Goal: Task Accomplishment & Management: Use online tool/utility

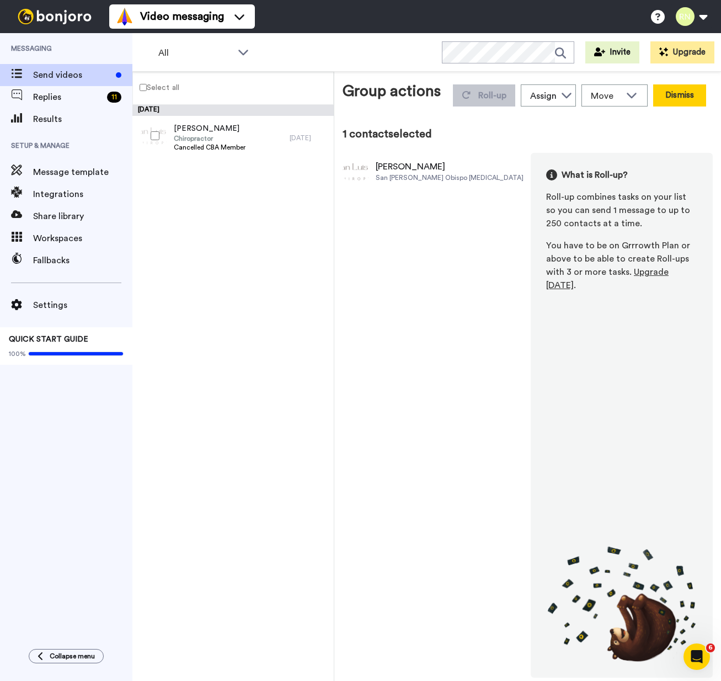
click at [682, 96] on button "Dismiss" at bounding box center [679, 95] width 53 height 22
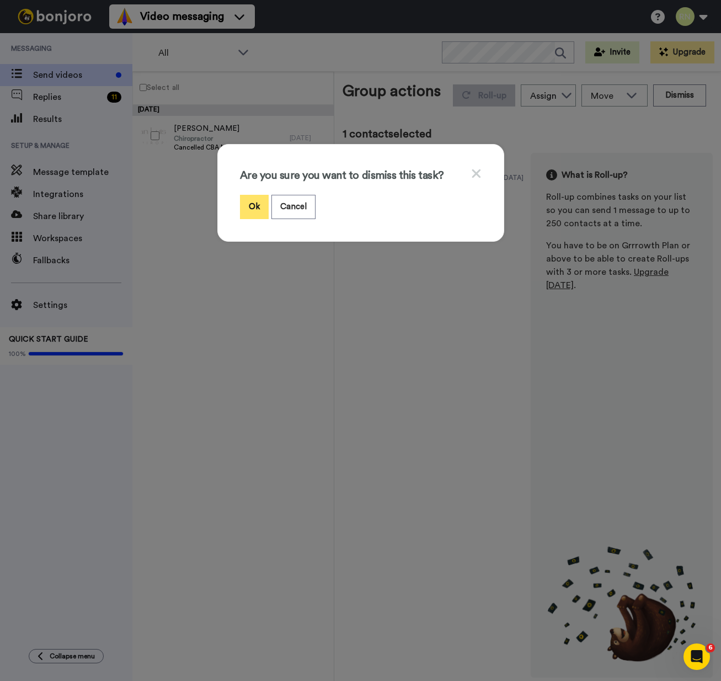
click at [244, 206] on button "Ok" at bounding box center [254, 207] width 29 height 24
